Goal: Task Accomplishment & Management: Manage account settings

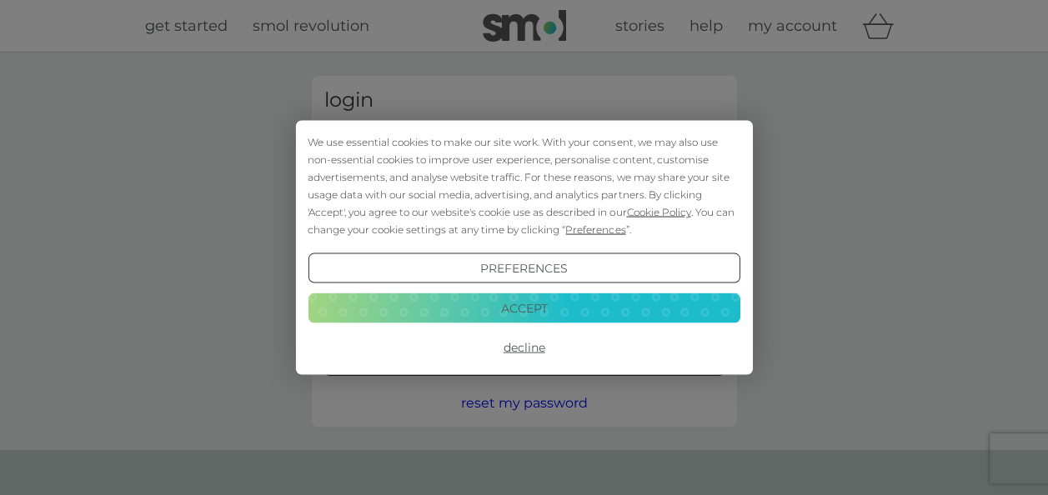
click at [520, 300] on button "Accept" at bounding box center [524, 308] width 432 height 30
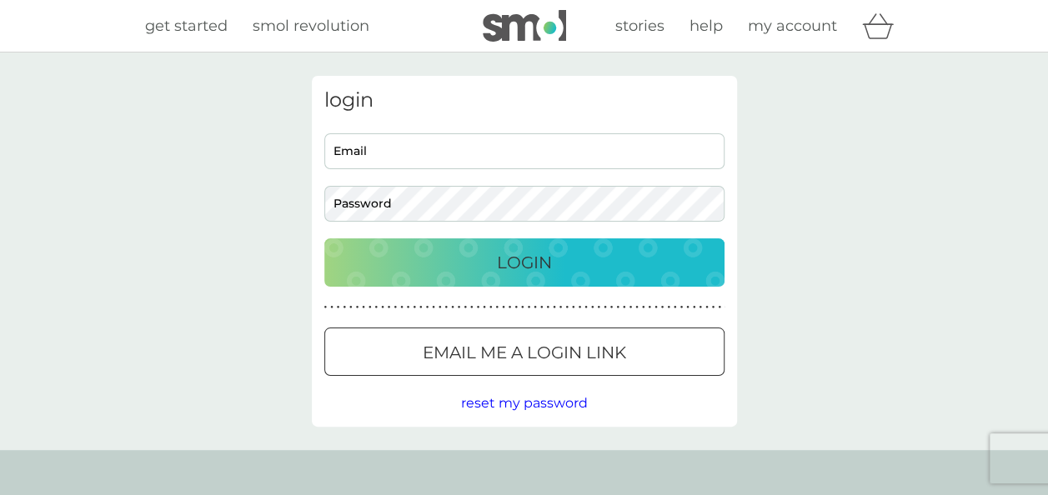
click at [454, 149] on input "Email" at bounding box center [524, 151] width 400 height 36
type input "[EMAIL_ADDRESS][DOMAIN_NAME]"
click at [324, 238] on button "Login" at bounding box center [524, 262] width 400 height 48
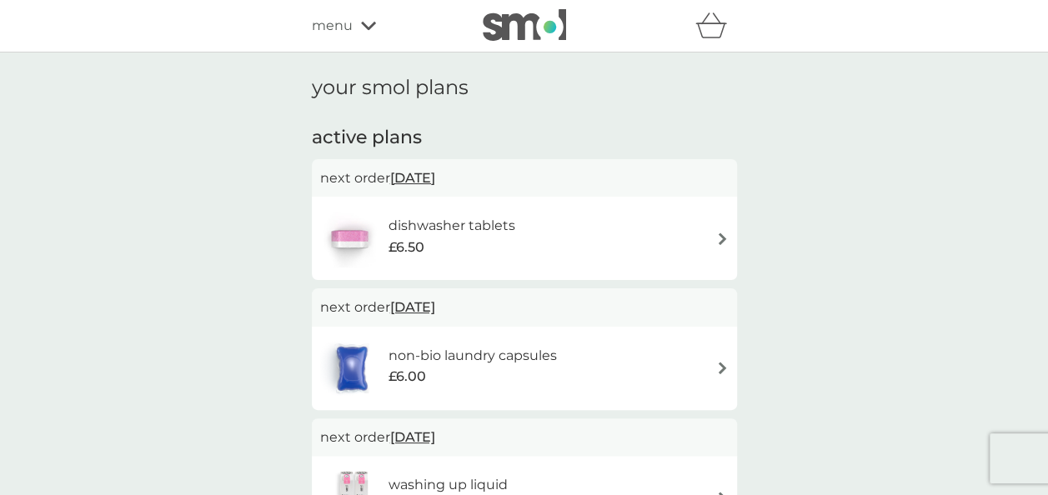
click at [370, 26] on icon at bounding box center [368, 26] width 15 height 8
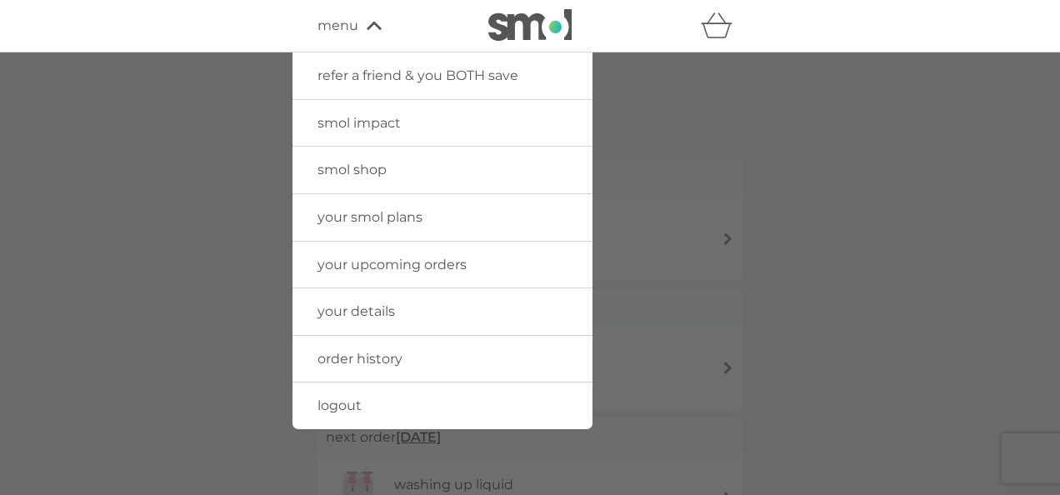
click at [380, 312] on span "your details" at bounding box center [357, 311] width 78 height 16
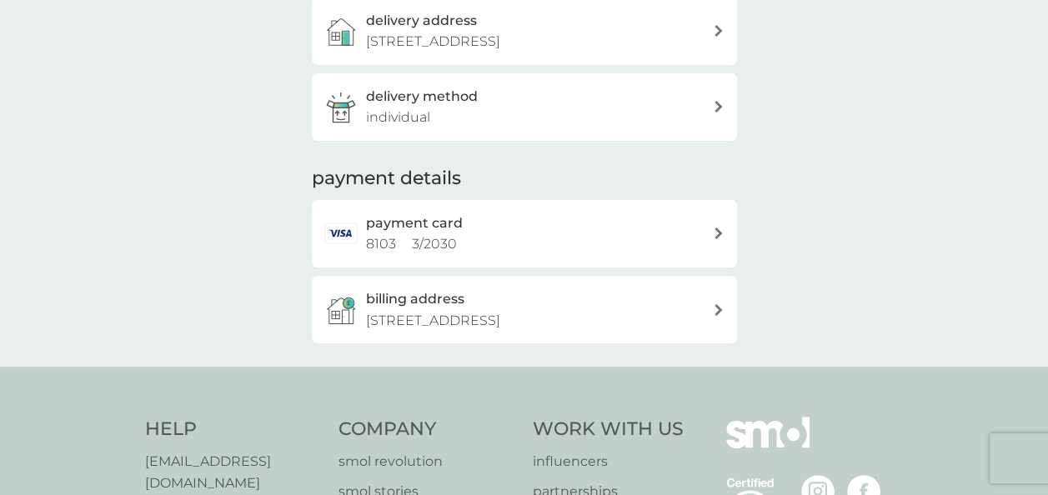
scroll to position [288, 0]
click at [717, 237] on icon at bounding box center [718, 234] width 8 height 12
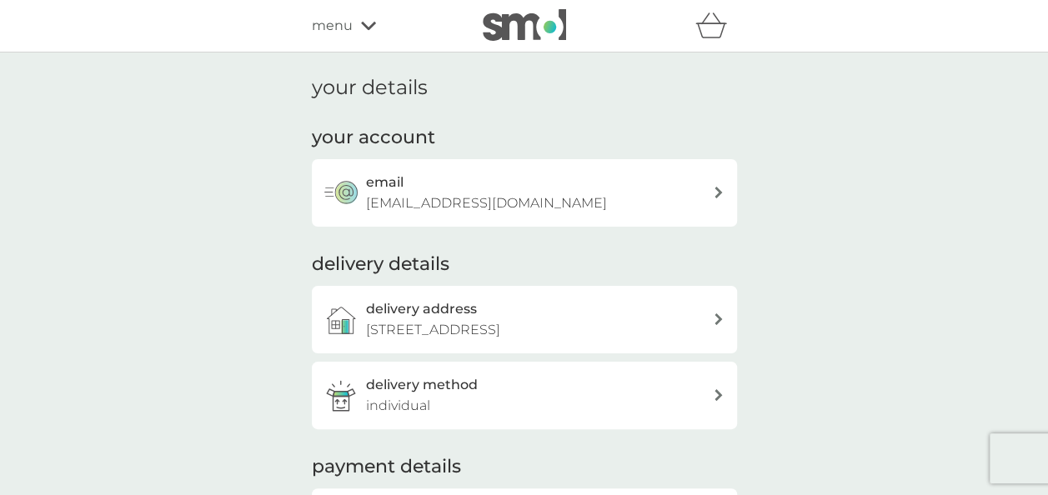
click at [368, 18] on div "menu" at bounding box center [383, 26] width 142 height 22
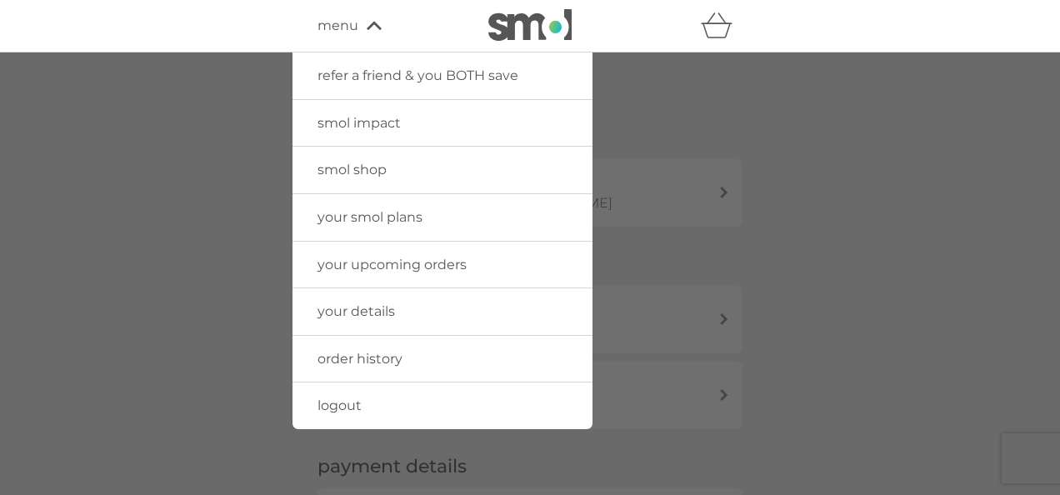
click at [377, 215] on span "your smol plans" at bounding box center [370, 217] width 105 height 16
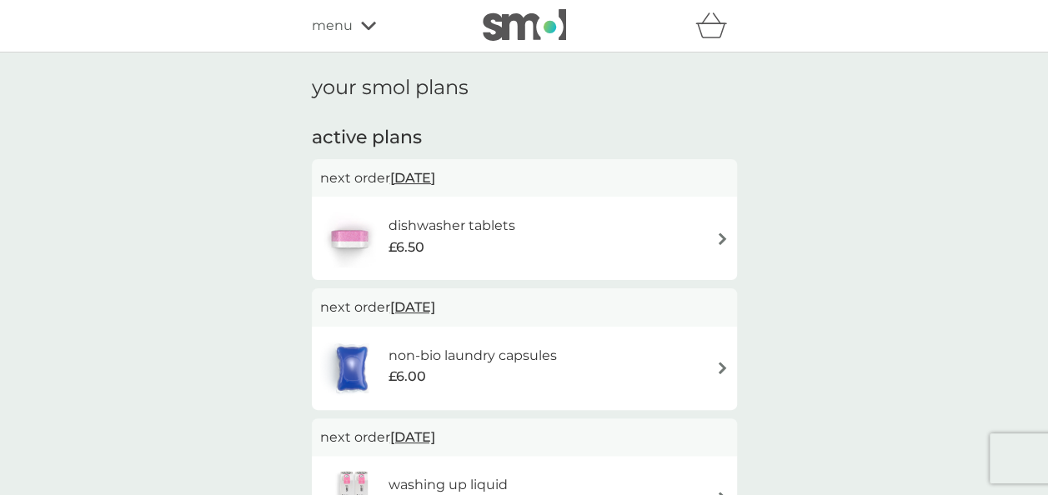
click at [716, 242] on img at bounding box center [722, 239] width 13 height 13
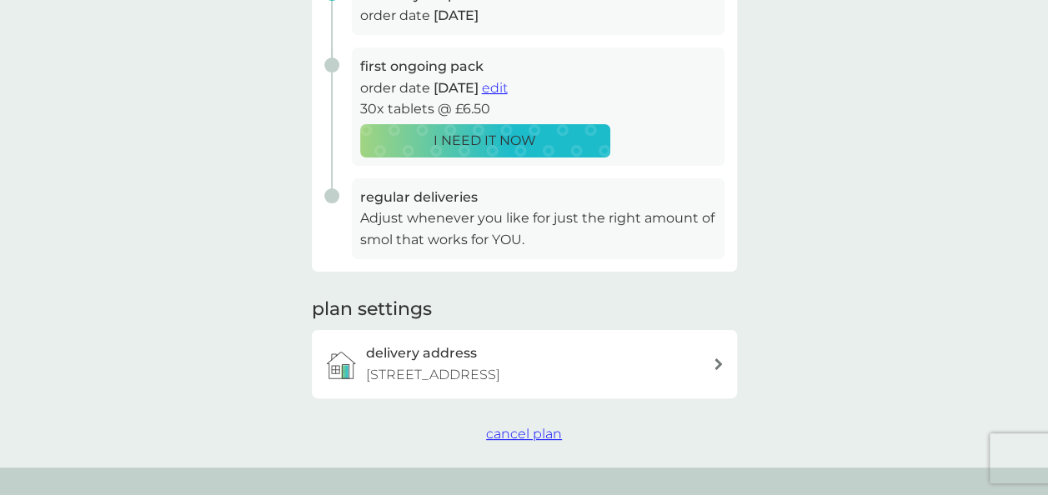
scroll to position [303, 0]
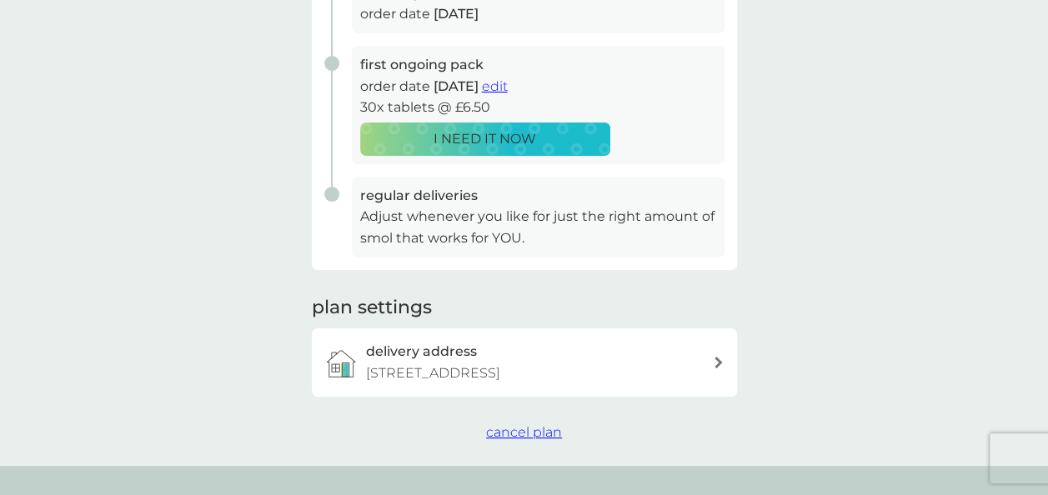
click at [547, 430] on span "cancel plan" at bounding box center [524, 432] width 76 height 16
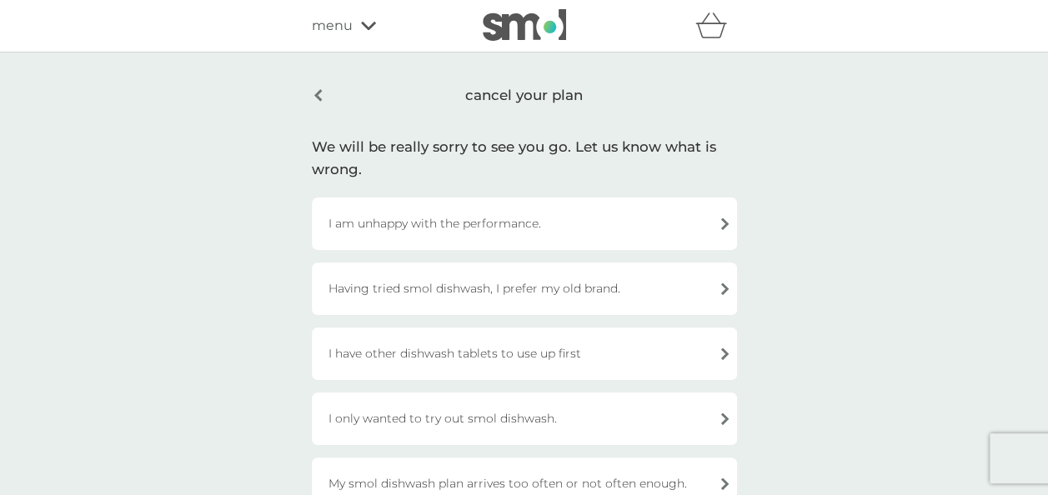
click at [615, 412] on div "I only wanted to try out smol dishwash." at bounding box center [524, 419] width 425 height 53
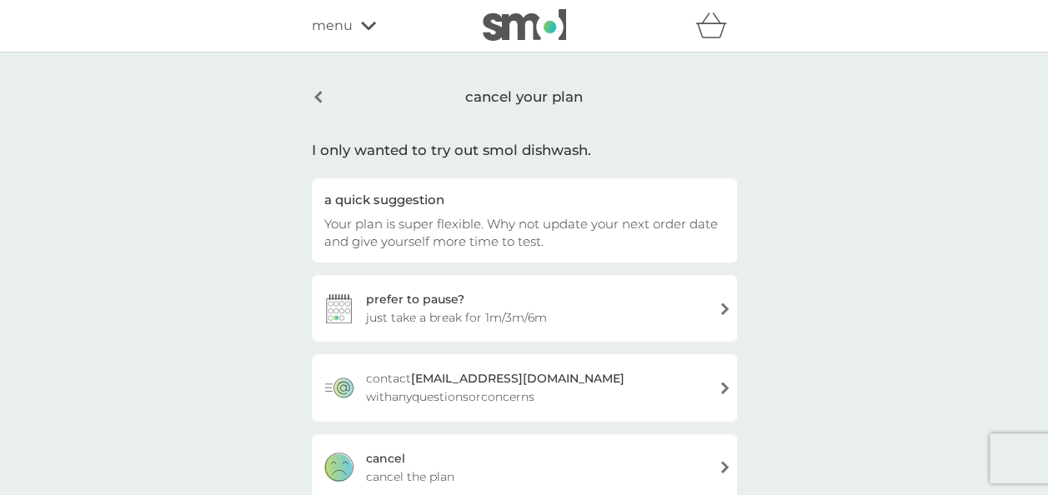
click at [600, 458] on div "cancel cancel the plan" at bounding box center [524, 467] width 425 height 67
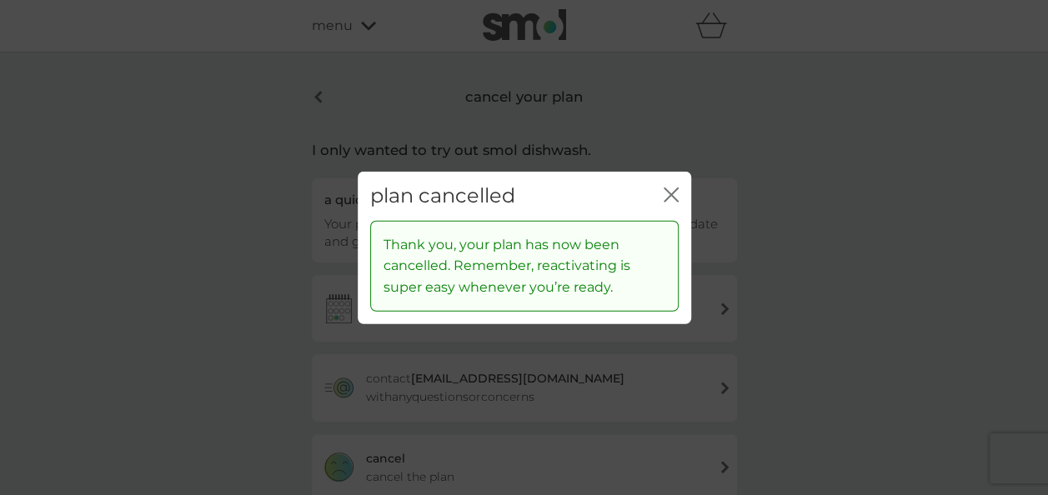
click at [670, 192] on icon "close" at bounding box center [670, 195] width 15 height 15
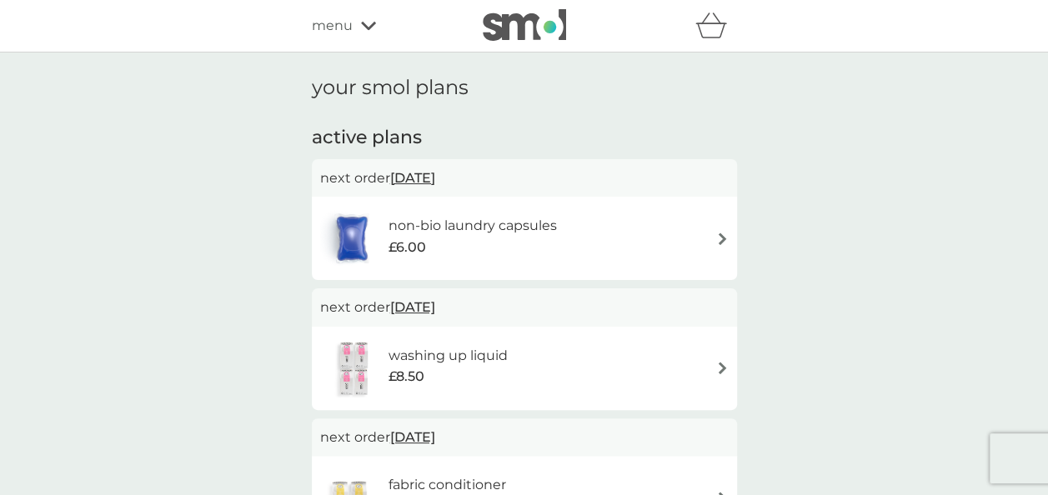
click at [717, 233] on img at bounding box center [722, 239] width 13 height 13
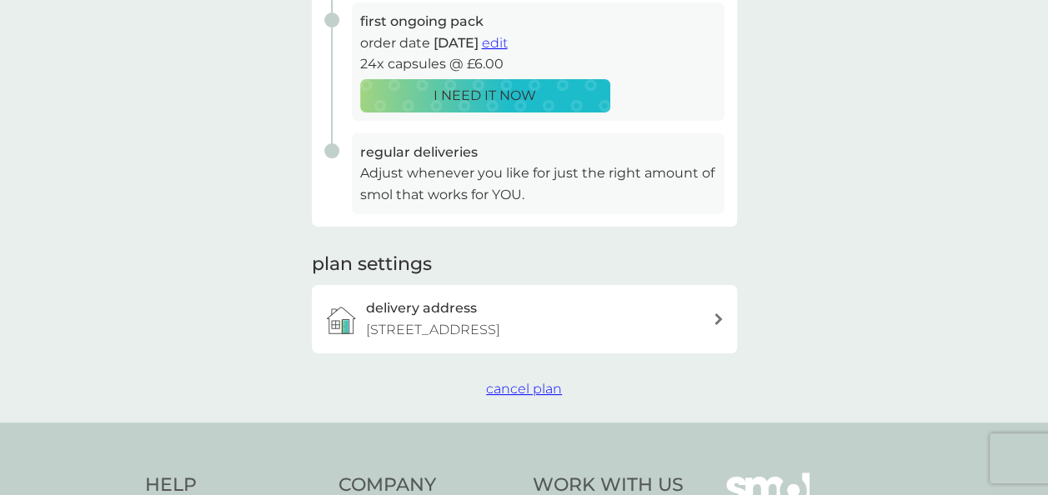
scroll to position [350, 0]
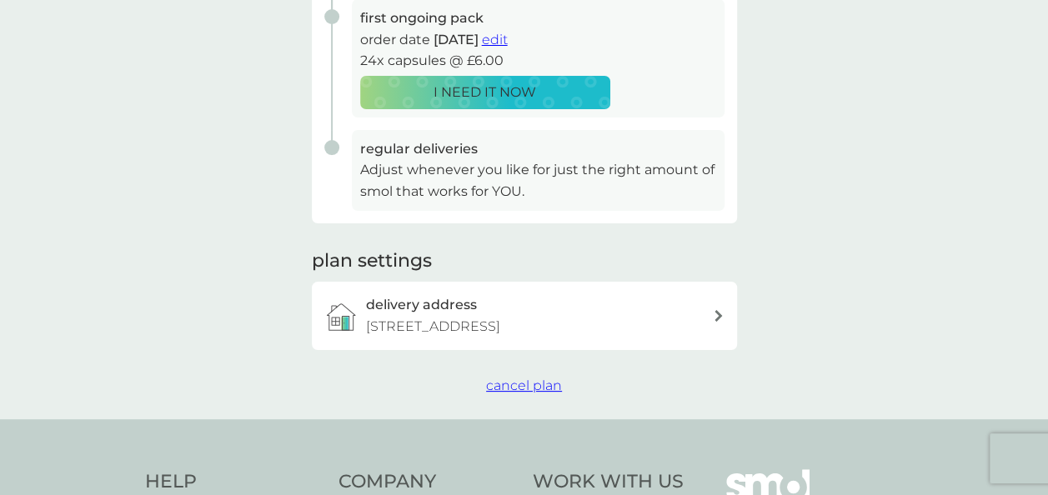
click at [546, 382] on span "cancel plan" at bounding box center [524, 386] width 76 height 16
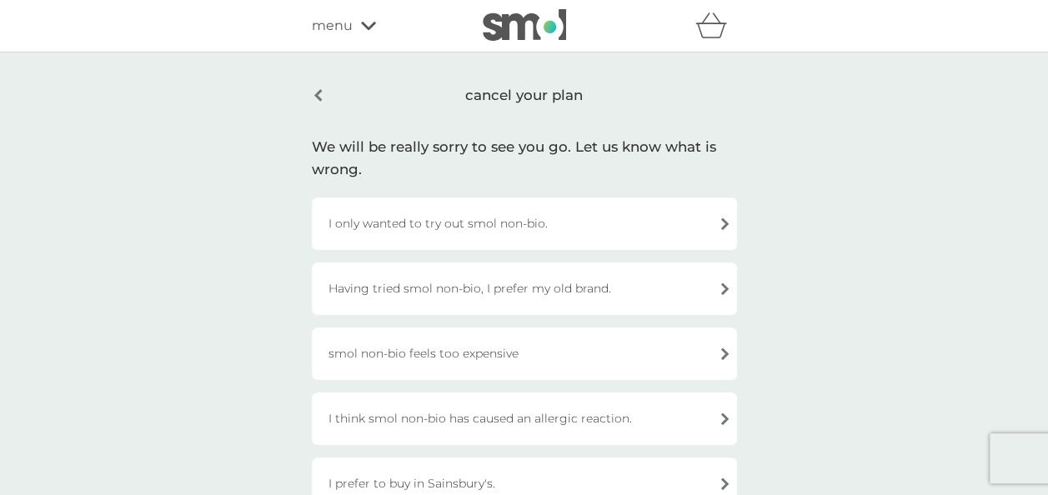
click at [523, 228] on div "I only wanted to try out smol non-bio." at bounding box center [524, 224] width 425 height 53
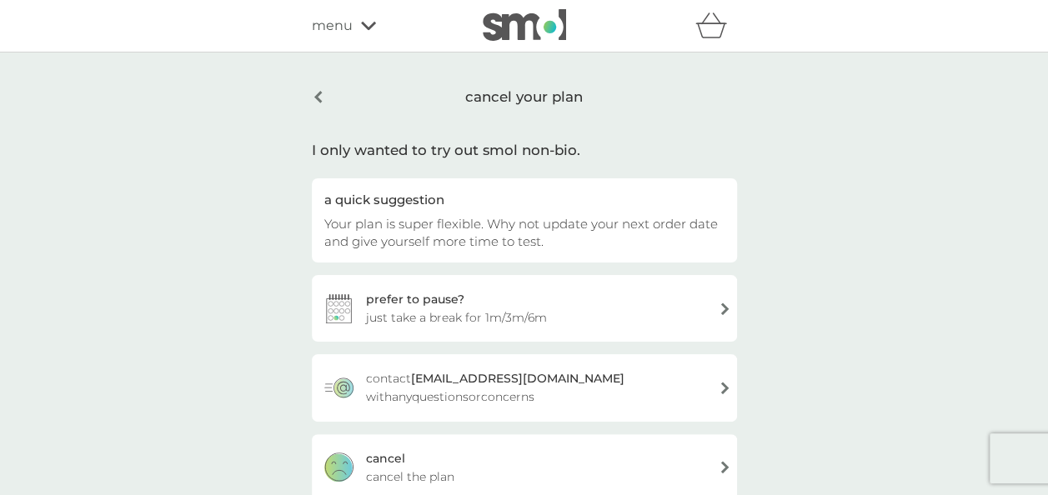
click at [603, 443] on div "cancel cancel the plan" at bounding box center [524, 467] width 425 height 67
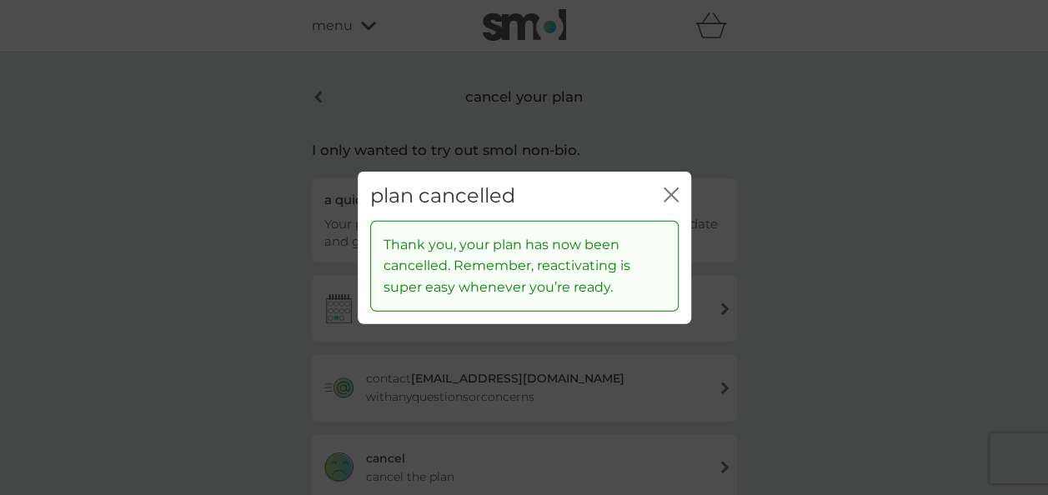
click at [668, 188] on icon "close" at bounding box center [670, 195] width 15 height 15
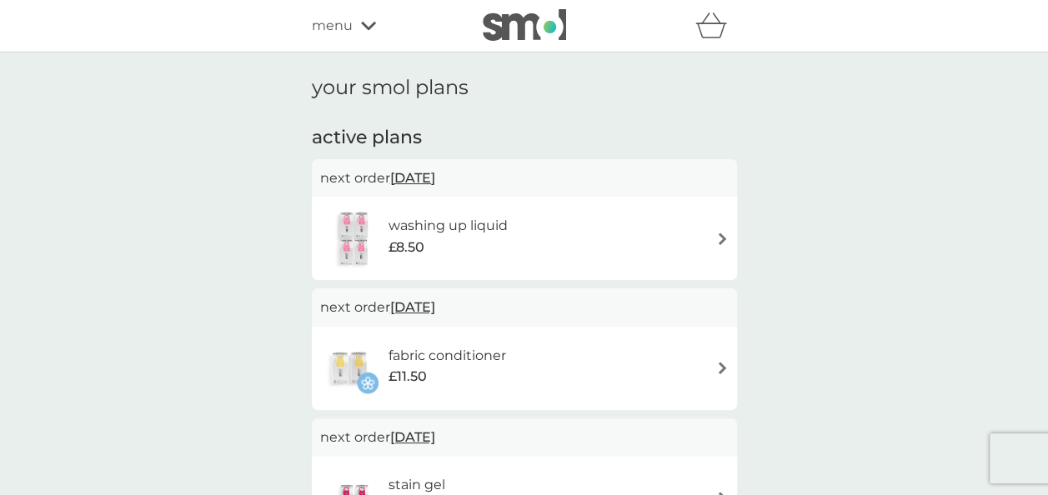
click at [721, 239] on img at bounding box center [722, 239] width 13 height 13
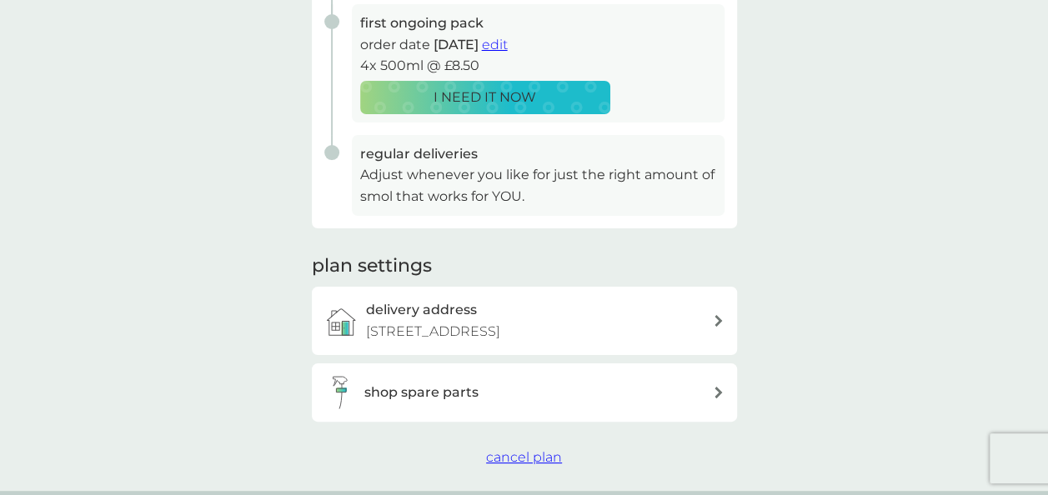
scroll to position [362, 0]
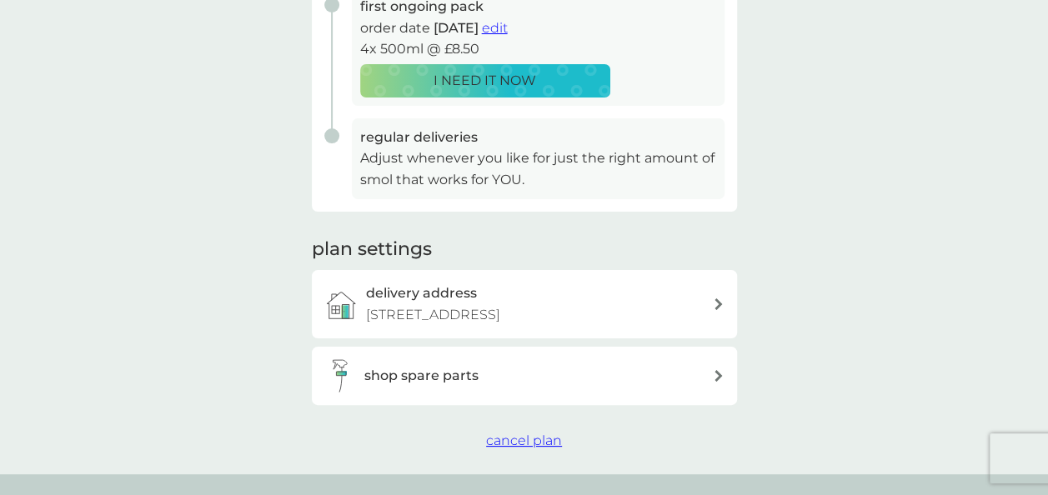
click at [551, 438] on span "cancel plan" at bounding box center [524, 441] width 76 height 16
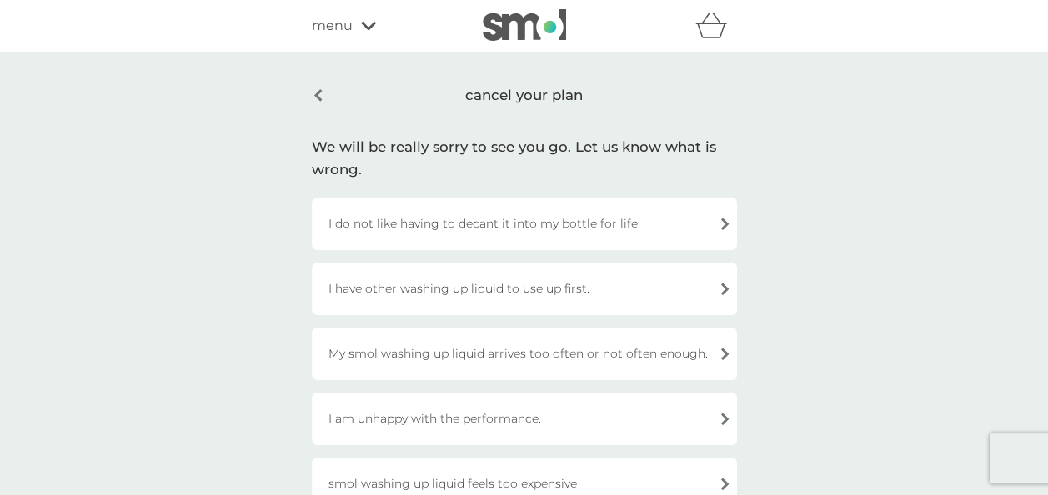
click at [588, 479] on div "smol washing up liquid feels too expensive" at bounding box center [524, 484] width 425 height 53
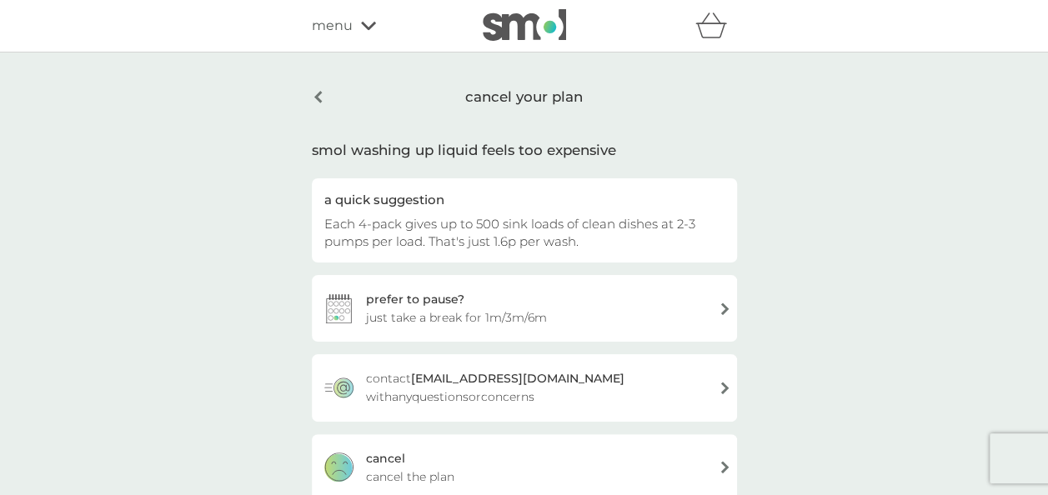
click at [633, 458] on div "cancel cancel the plan" at bounding box center [524, 467] width 425 height 67
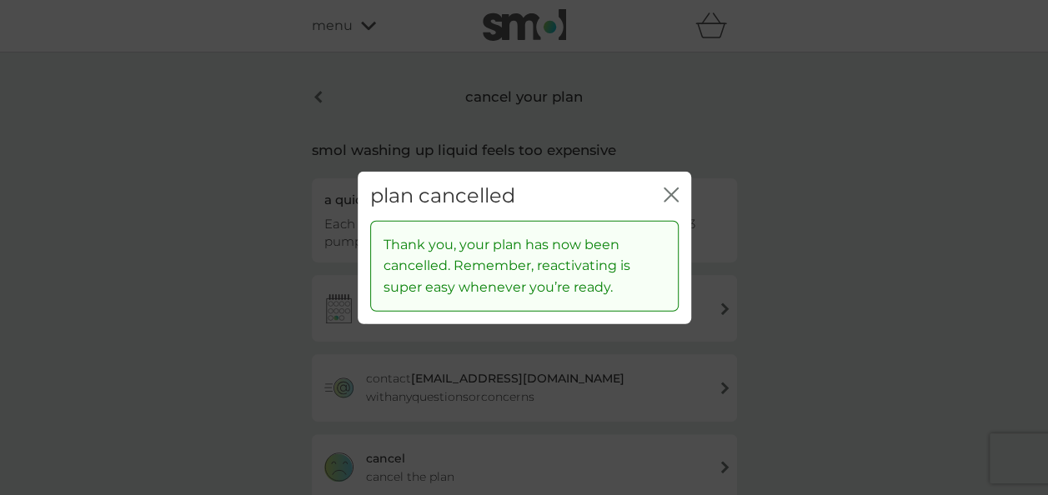
click at [667, 197] on icon "close" at bounding box center [670, 195] width 15 height 15
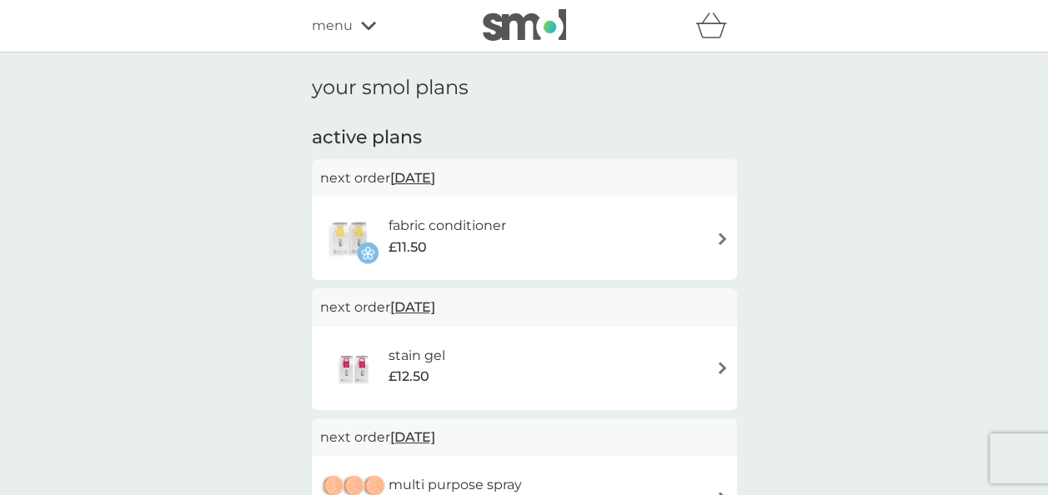
click at [723, 237] on img at bounding box center [722, 239] width 13 height 13
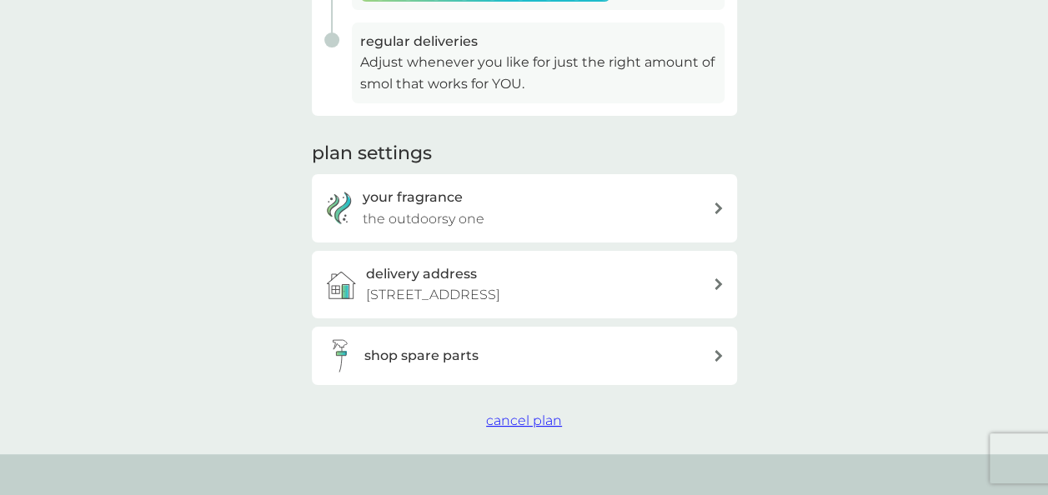
scroll to position [459, 0]
click at [543, 415] on span "cancel plan" at bounding box center [524, 419] width 76 height 16
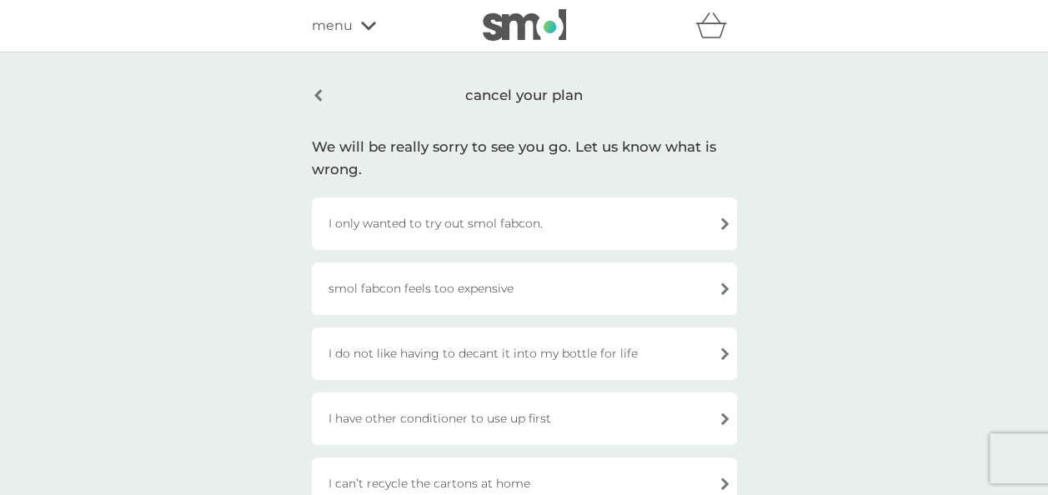
click at [514, 232] on div "I only wanted to try out smol fabcon." at bounding box center [524, 224] width 425 height 53
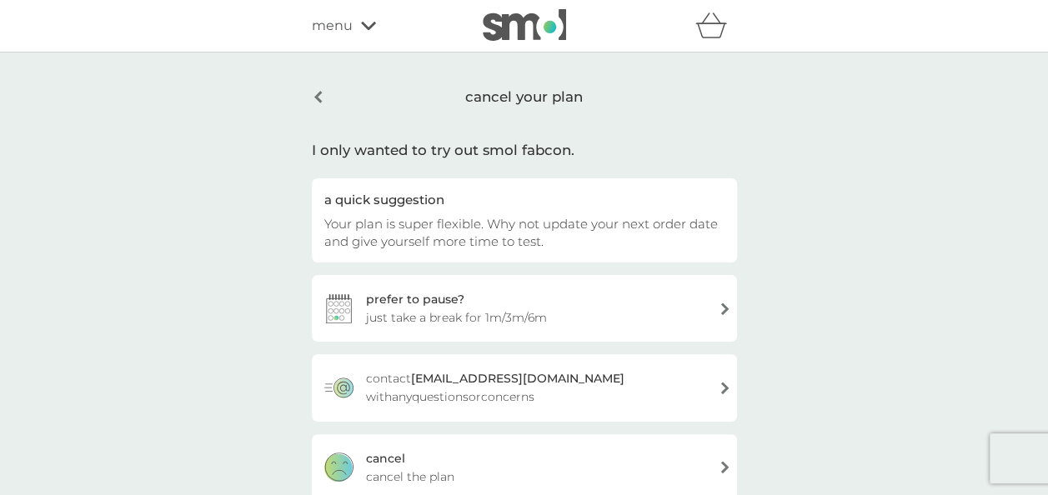
click at [494, 450] on div "cancel cancel the plan" at bounding box center [524, 467] width 425 height 67
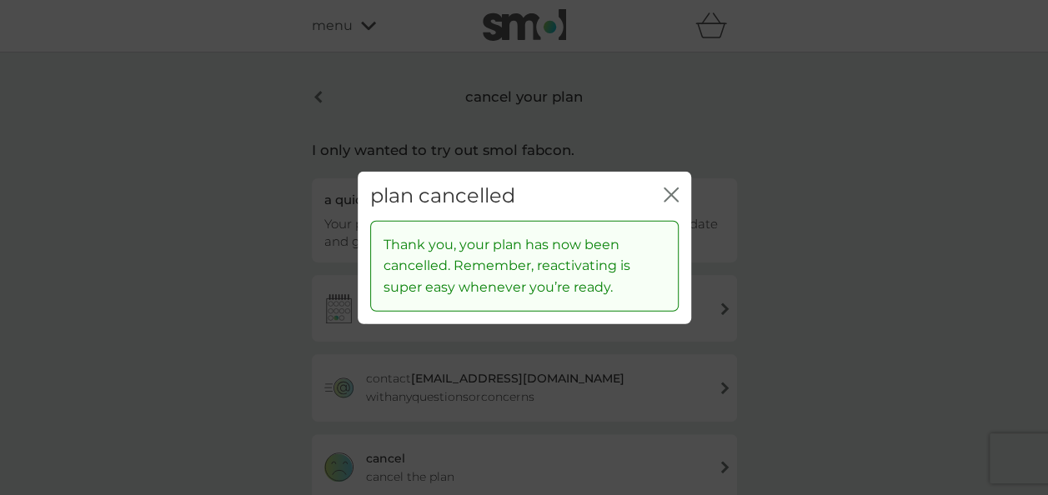
click at [677, 200] on icon "close" at bounding box center [670, 195] width 15 height 15
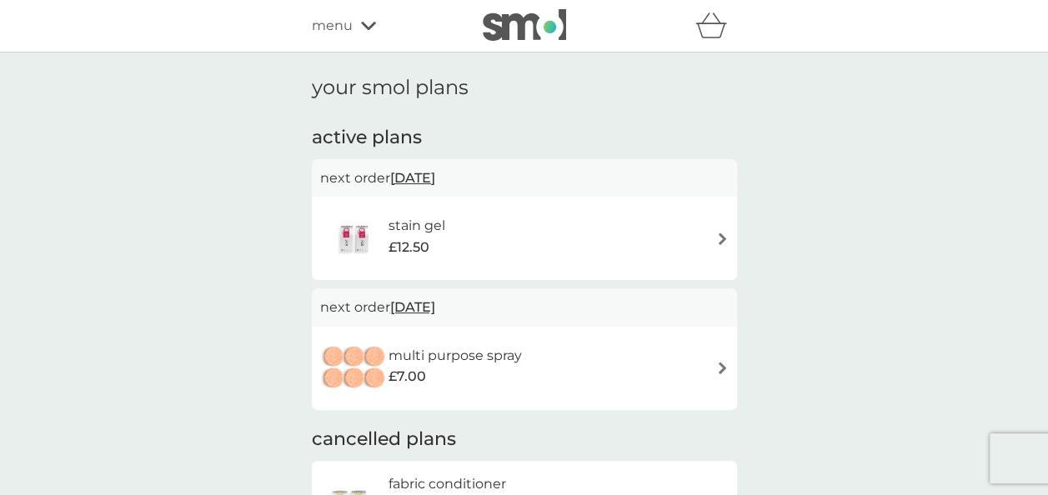
click at [722, 241] on img at bounding box center [722, 239] width 13 height 13
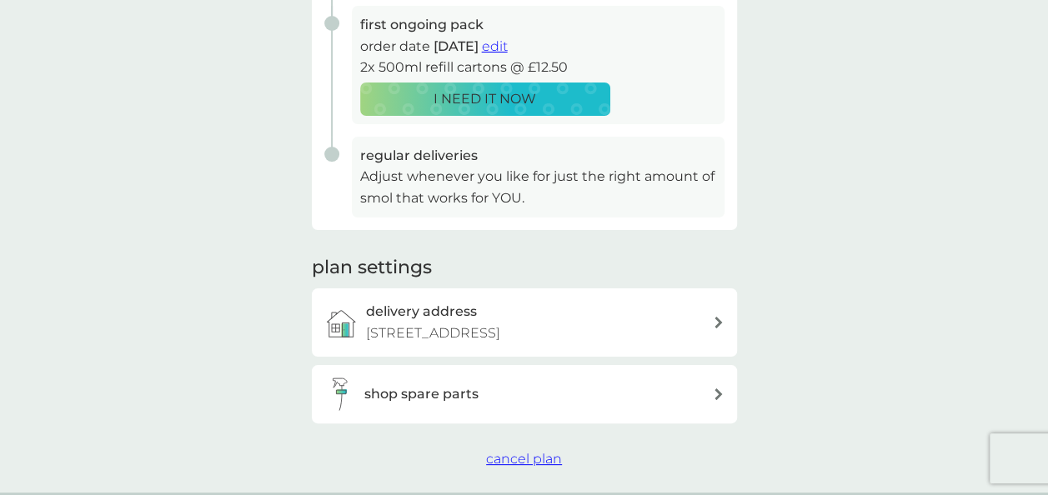
scroll to position [388, 0]
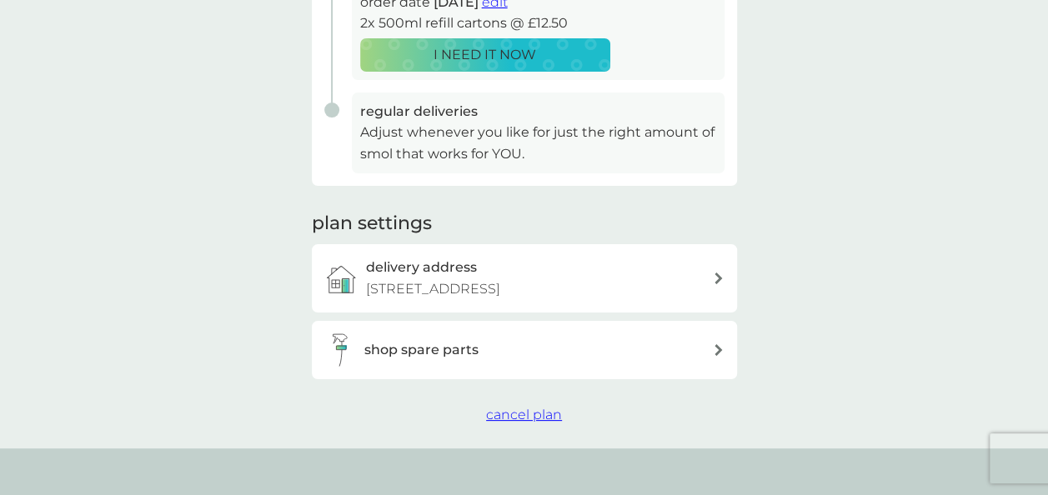
click at [523, 413] on span "cancel plan" at bounding box center [524, 415] width 76 height 16
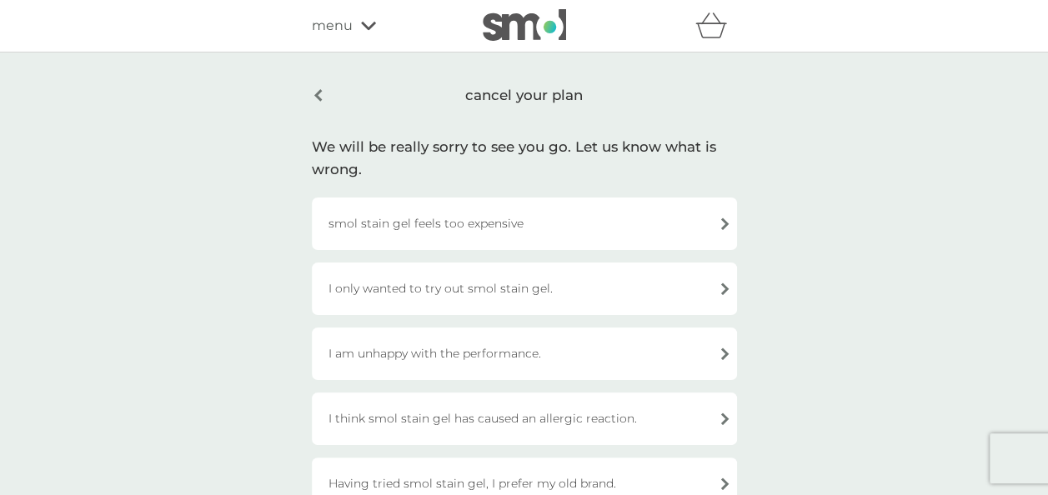
click at [530, 217] on div "smol stain gel feels too expensive" at bounding box center [524, 224] width 425 height 53
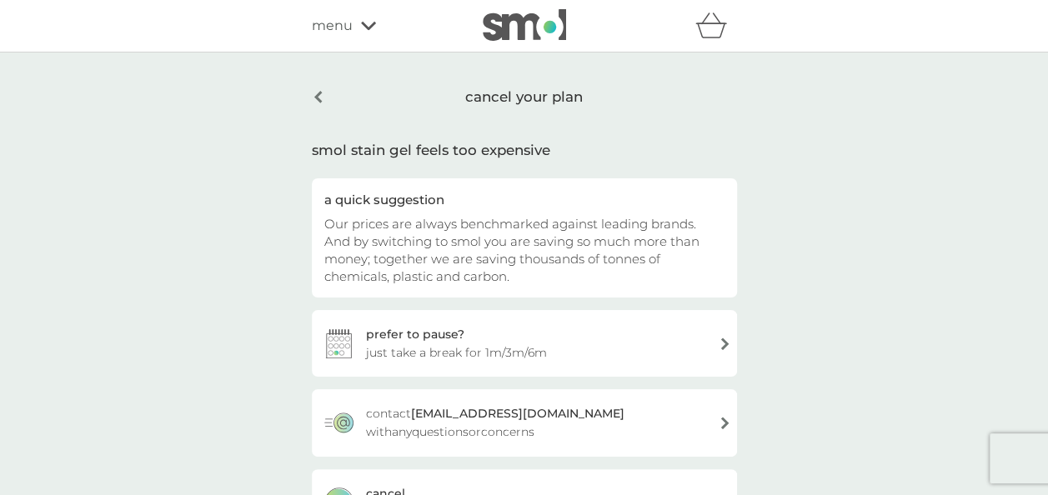
click at [319, 95] on div "cancel your plan" at bounding box center [524, 97] width 425 height 43
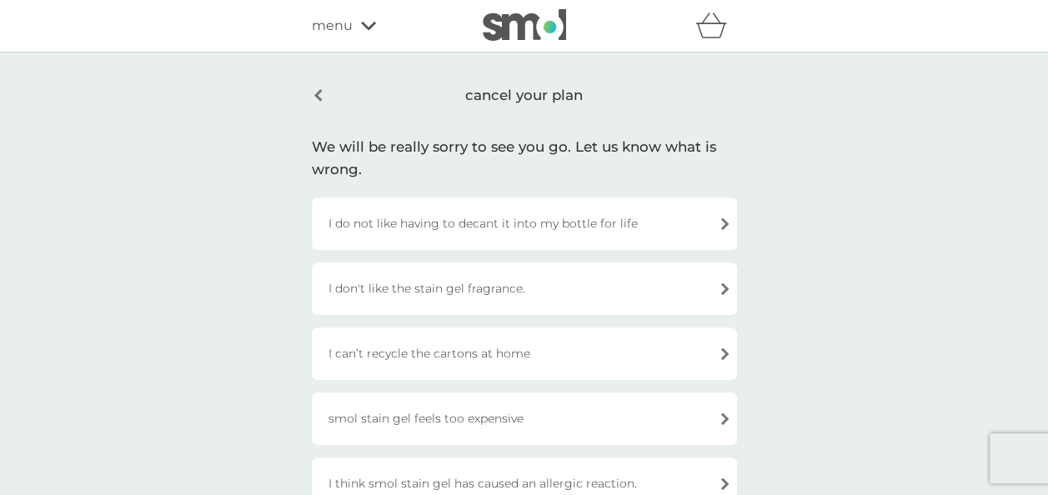
click at [540, 422] on div "smol stain gel feels too expensive" at bounding box center [524, 419] width 425 height 53
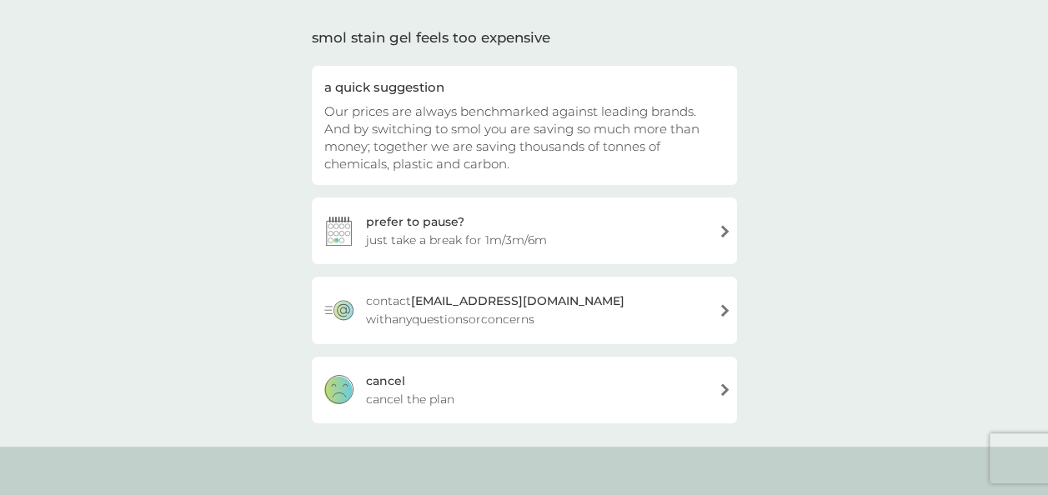
scroll to position [180, 0]
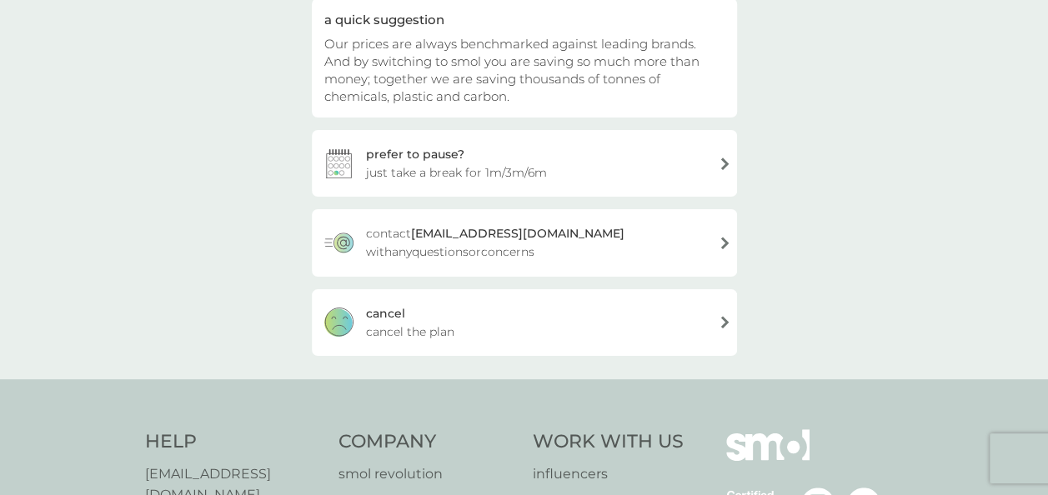
click at [514, 318] on div "cancel cancel the plan" at bounding box center [524, 322] width 425 height 67
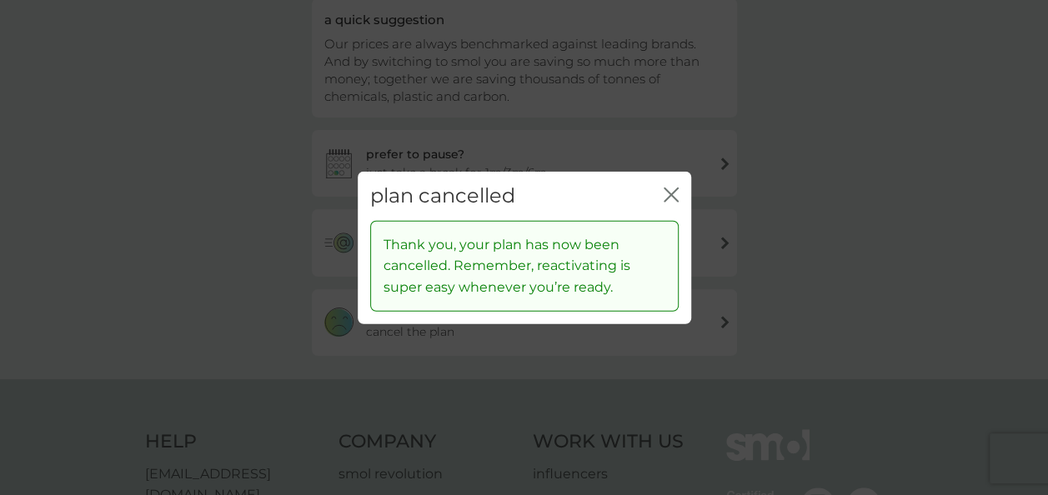
click at [673, 193] on icon "close" at bounding box center [670, 195] width 15 height 15
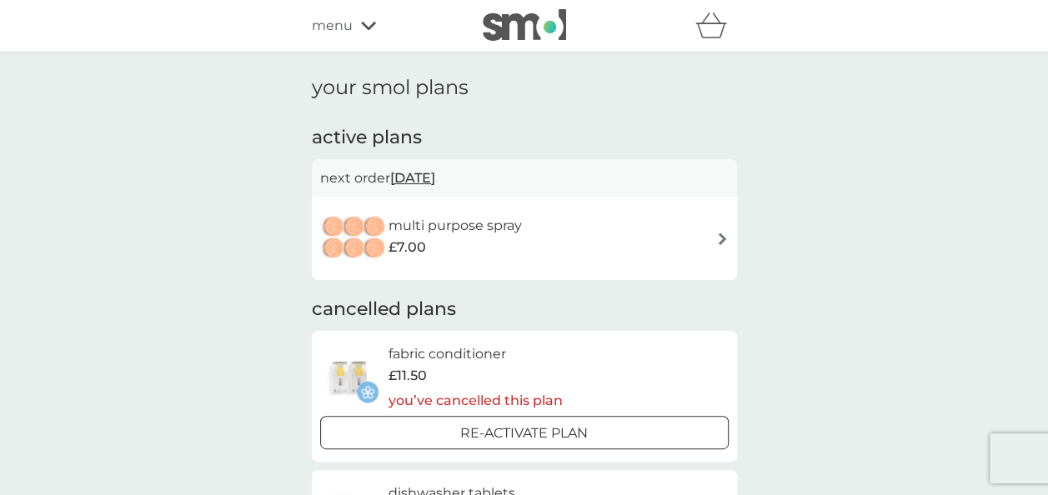
click at [720, 234] on img at bounding box center [722, 239] width 13 height 13
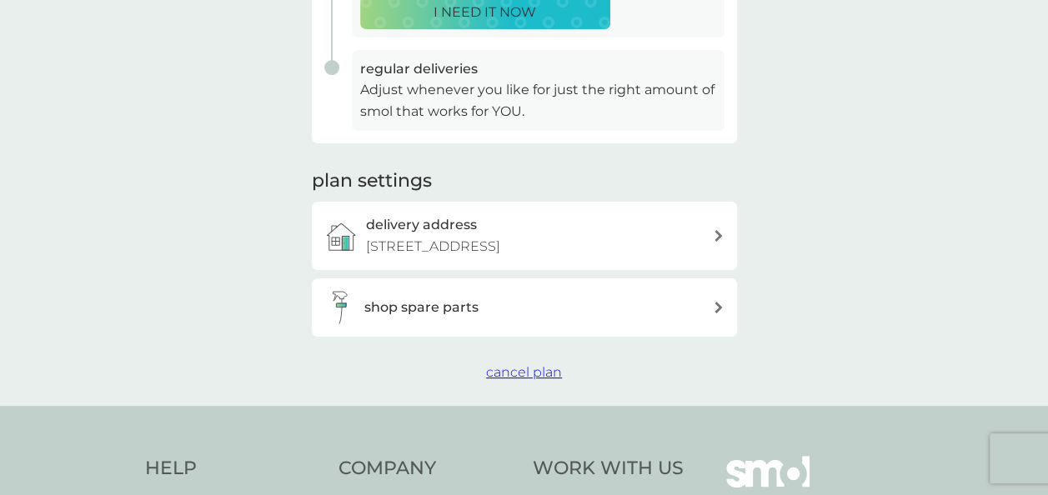
scroll to position [447, 0]
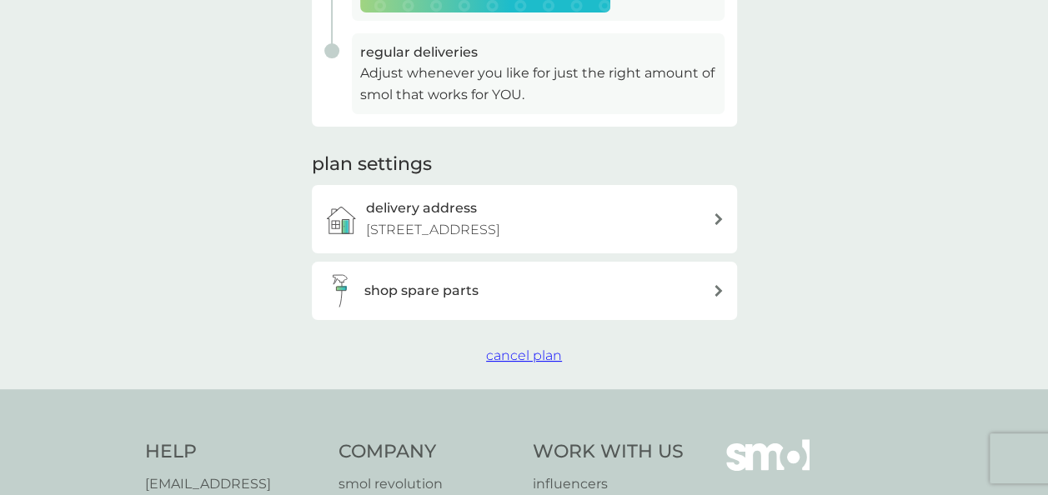
click at [513, 348] on span "cancel plan" at bounding box center [524, 356] width 76 height 16
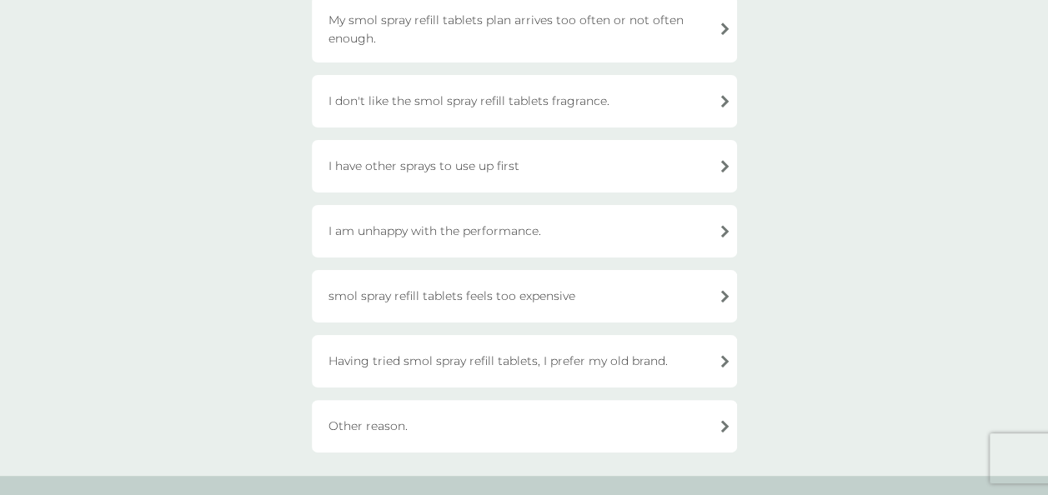
scroll to position [213, 0]
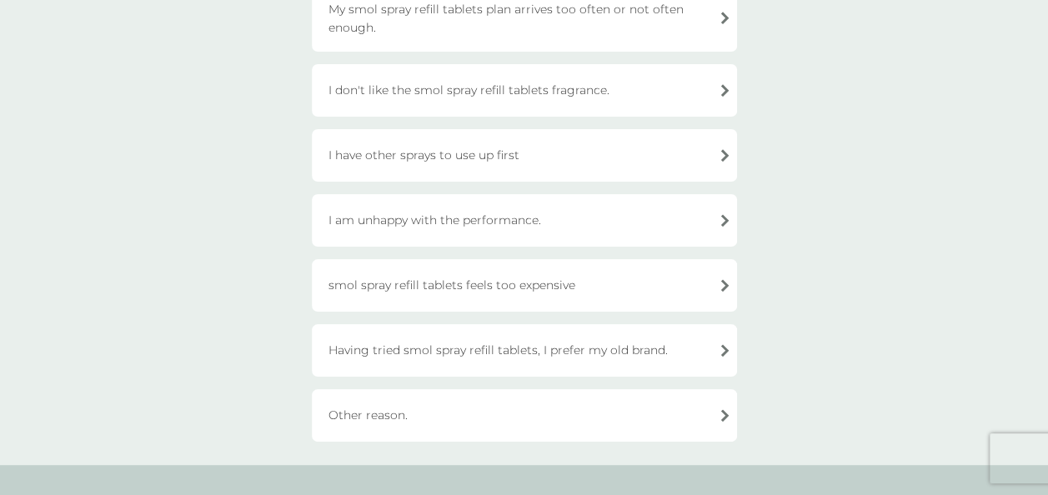
click at [573, 448] on div "cancel your plan We will be really sorry to see you go. Let us know what is wro…" at bounding box center [524, 152] width 1048 height 625
click at [573, 417] on div "Other reason." at bounding box center [524, 415] width 425 height 53
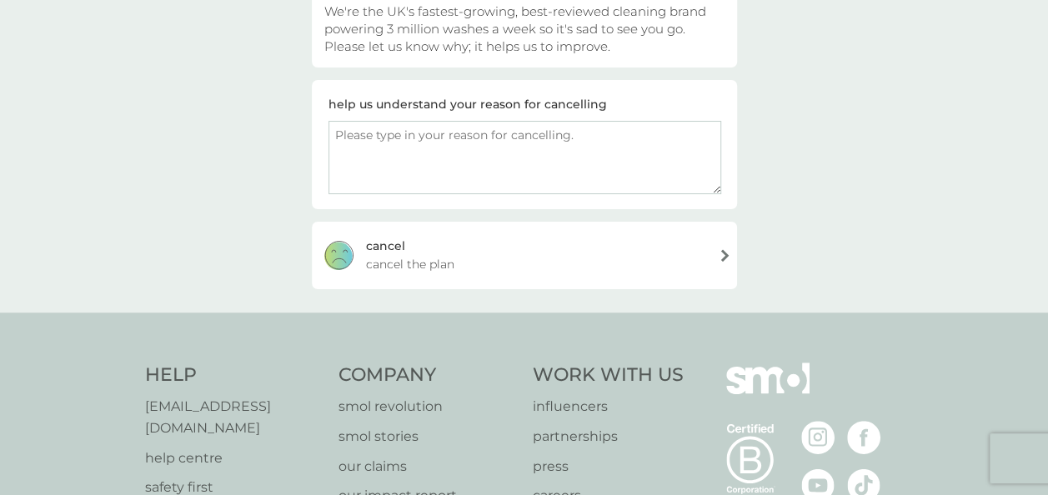
click at [542, 253] on div "cancel cancel the plan" at bounding box center [524, 255] width 425 height 67
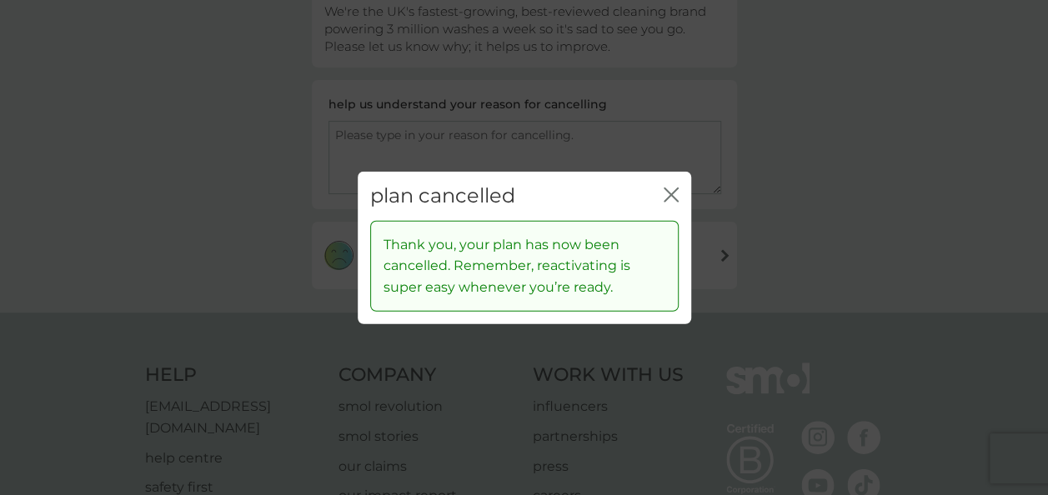
click at [669, 189] on icon "close" at bounding box center [670, 195] width 15 height 15
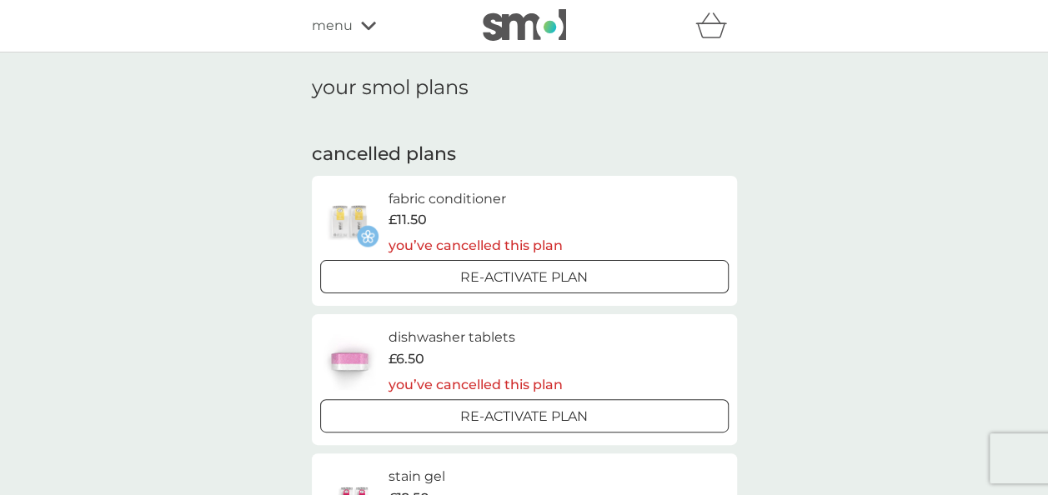
click at [368, 25] on icon at bounding box center [368, 26] width 15 height 10
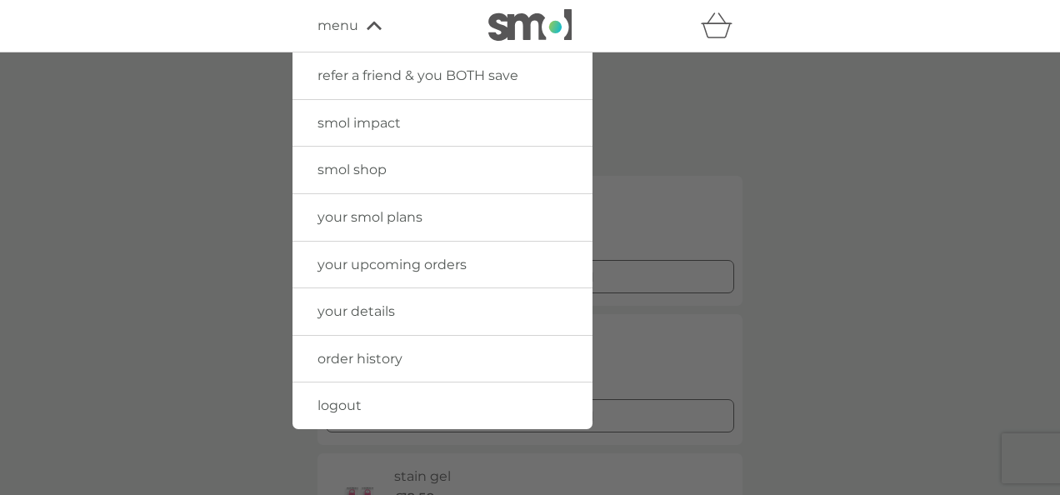
click at [353, 402] on span "logout" at bounding box center [340, 406] width 44 height 16
